Goal: Find specific page/section: Find specific page/section

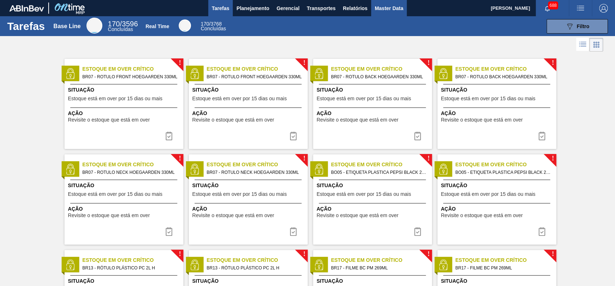
click at [397, 6] on span "Master Data" at bounding box center [389, 8] width 28 height 9
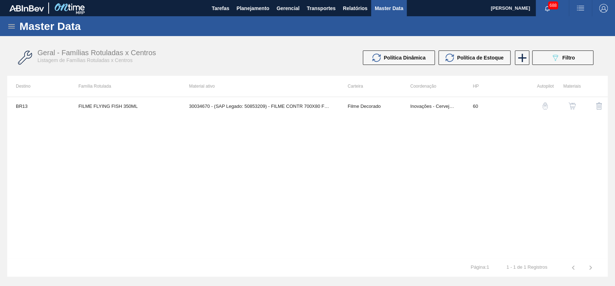
drag, startPoint x: 6, startPoint y: 25, endPoint x: 11, endPoint y: 25, distance: 4.7
click at [11, 25] on div "Master Data" at bounding box center [307, 26] width 615 height 20
click at [12, 25] on icon at bounding box center [11, 26] width 9 height 9
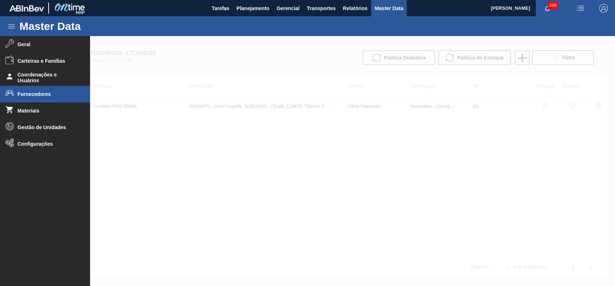
click at [53, 97] on li "Fornecedores" at bounding box center [45, 94] width 90 height 17
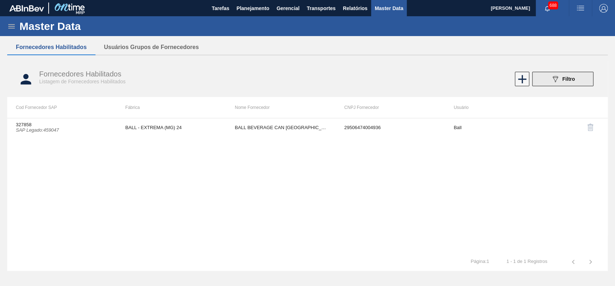
click at [573, 83] on div "089F7B8B-B2A5-4AFE-B5C0-19BA573D28AC Filtro" at bounding box center [563, 79] width 24 height 9
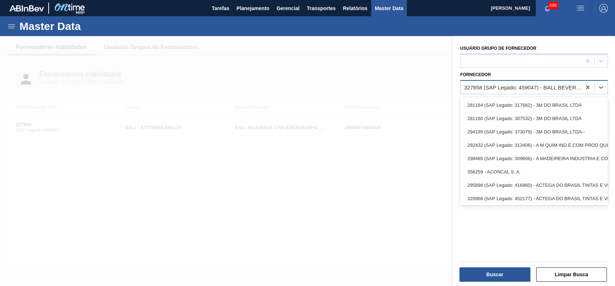
click at [515, 84] on div "327858 (SAP Legado: 459047) - BALL BEVERAGE [GEOGRAPHIC_DATA]" at bounding box center [523, 87] width 118 height 6
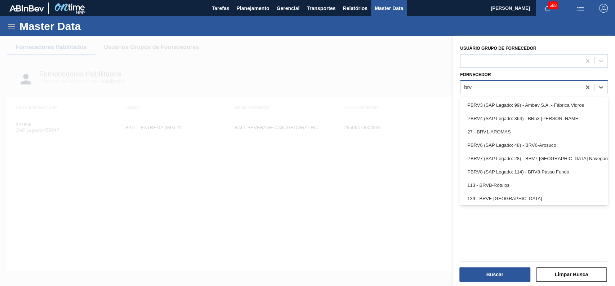
type input "brvb"
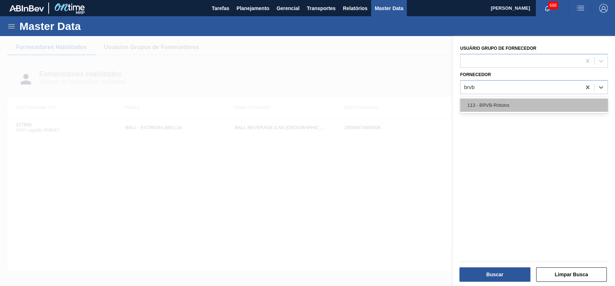
click at [504, 108] on div "113 - BRVB-Rótulos" at bounding box center [534, 104] width 148 height 13
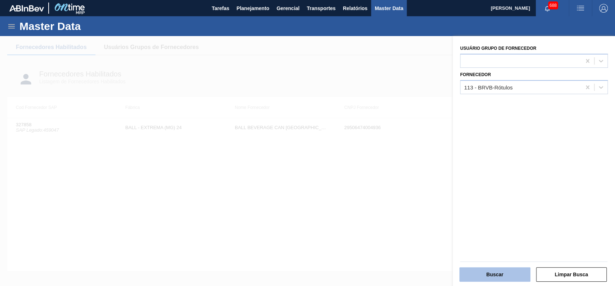
click at [493, 267] on button "Buscar" at bounding box center [494, 274] width 71 height 14
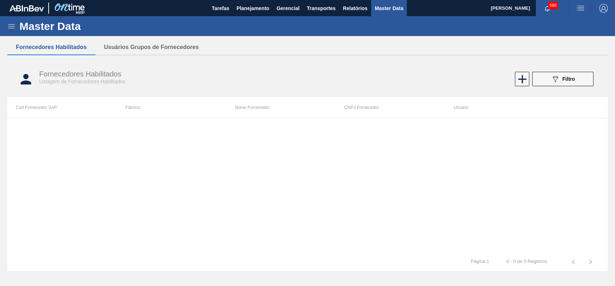
click at [12, 22] on icon at bounding box center [11, 26] width 9 height 9
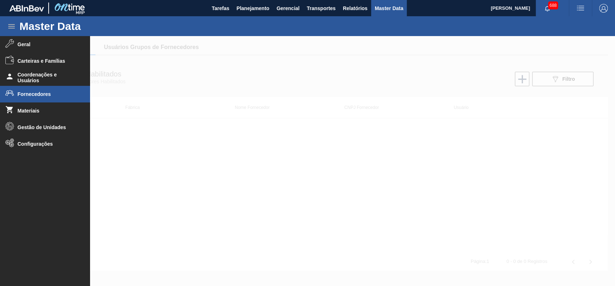
click at [141, 34] on div "Master Data Geral Carteiras e Famílias Coordenações e Usuários Fornecedores Mat…" at bounding box center [307, 146] width 615 height 261
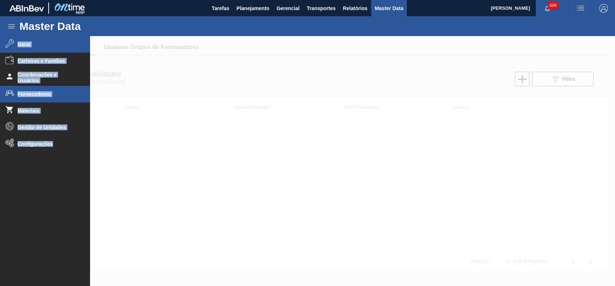
click at [29, 50] on li "Geral" at bounding box center [45, 44] width 90 height 17
